Goal: Check status

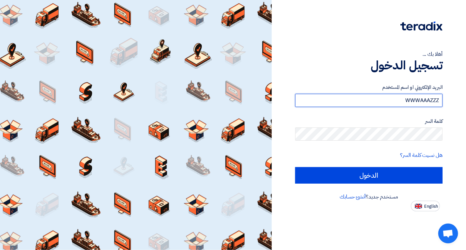
click at [398, 99] on input "WWWAAAZZZ" at bounding box center [369, 100] width 148 height 13
type input "W"
type input "ف"
type input "[EMAIL_ADDRESS][DOMAIN_NAME]"
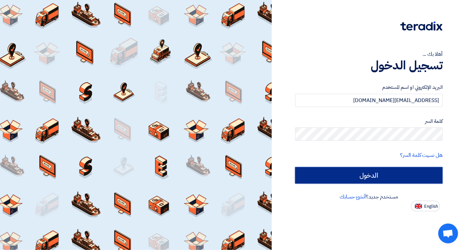
click at [359, 178] on input "الدخول" at bounding box center [369, 175] width 148 height 17
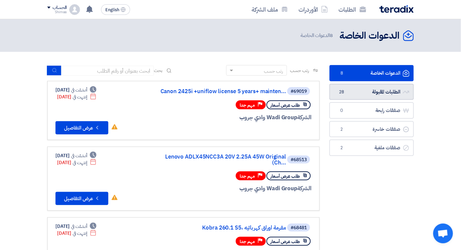
click at [411, 93] on link "الطلبات المقبولة الطلبات المقبولة 28" at bounding box center [371, 92] width 84 height 16
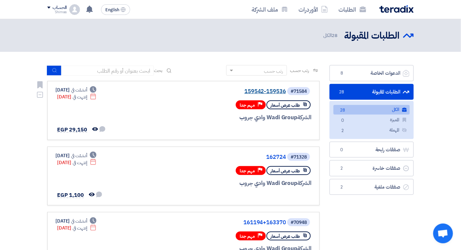
click at [275, 90] on link "159542-159536" at bounding box center [220, 91] width 132 height 6
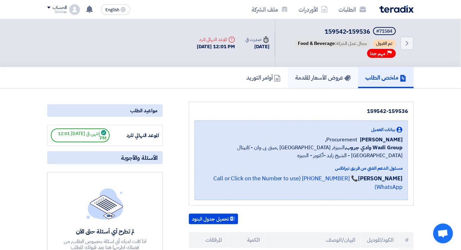
click at [350, 78] on h5 "عروض الأسعار المقدمة" at bounding box center [323, 78] width 56 height 8
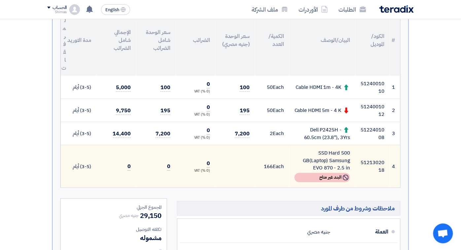
scroll to position [183, 0]
